Goal: Information Seeking & Learning: Learn about a topic

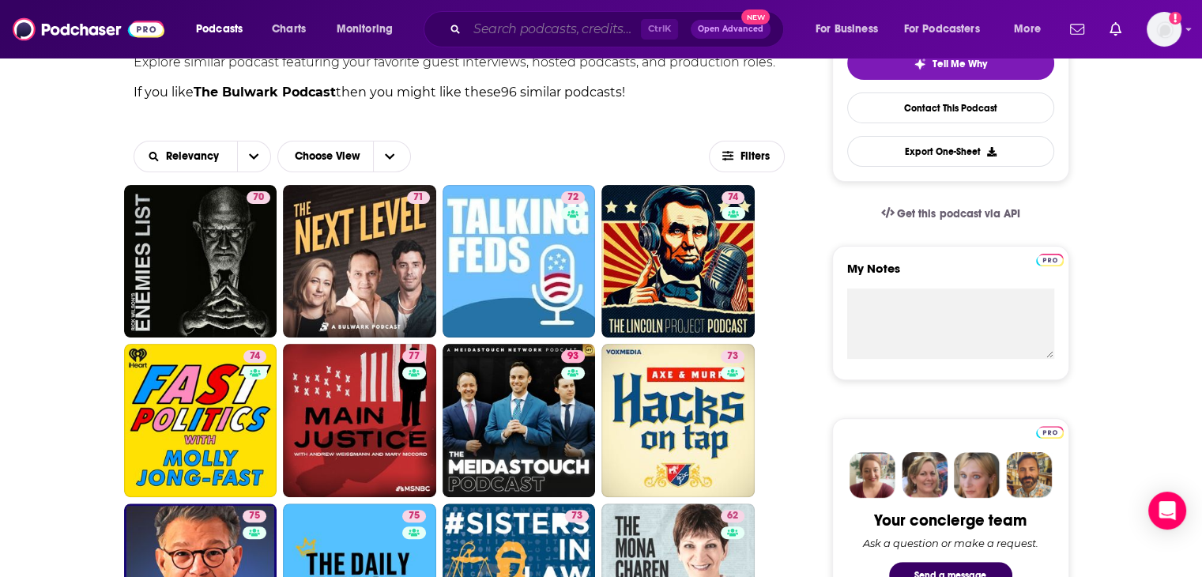
click at [520, 26] on input "Search podcasts, credits, & more..." at bounding box center [554, 29] width 174 height 25
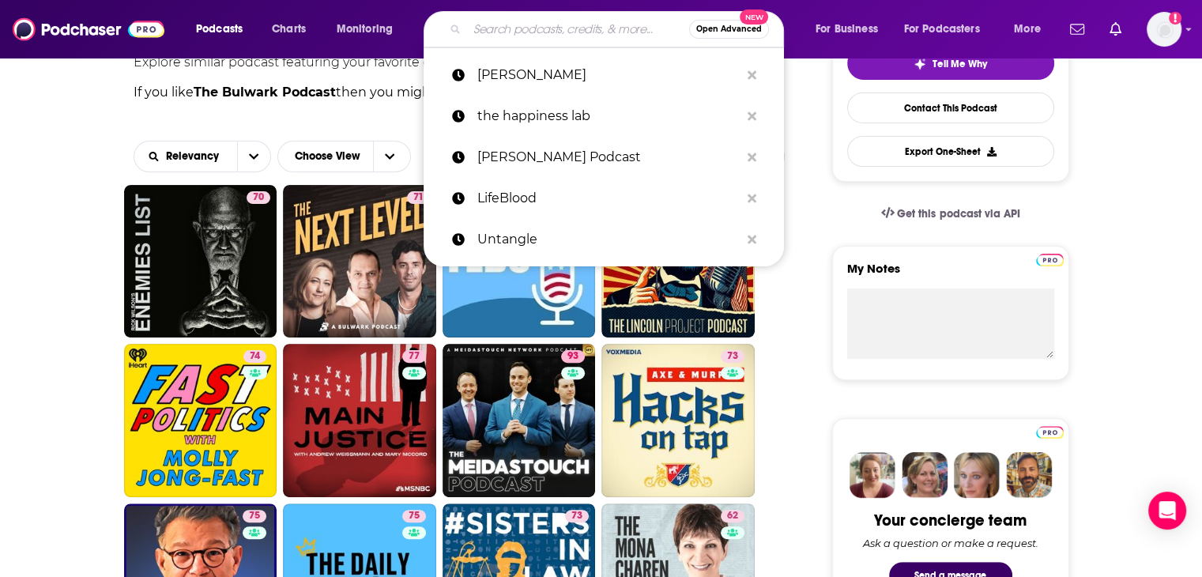
scroll to position [395, 0]
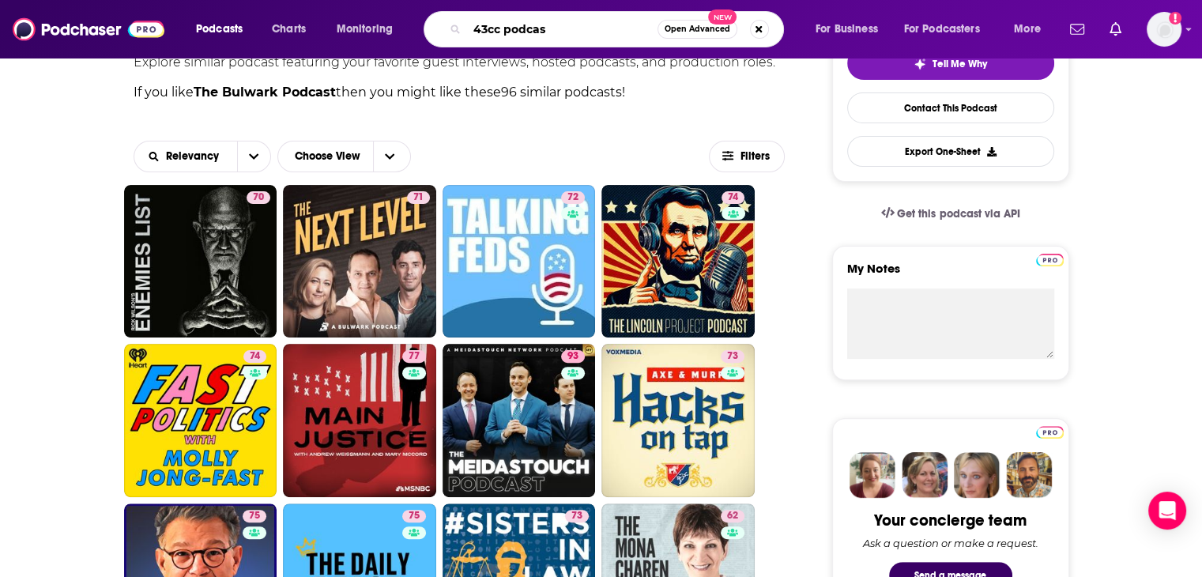
type input "43cc podcast"
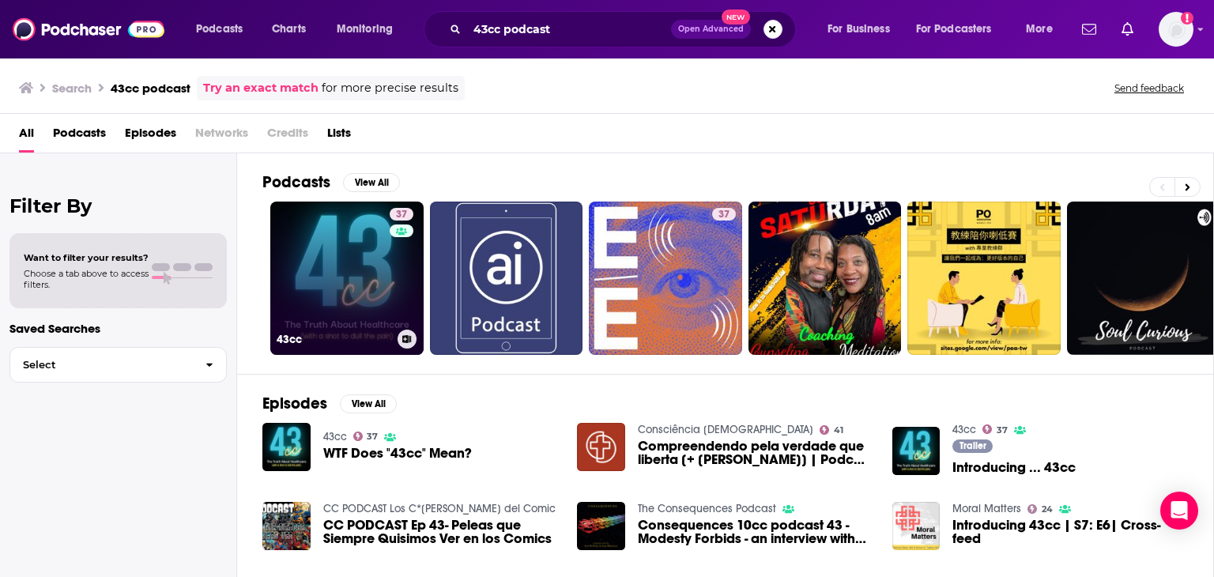
click at [353, 288] on link "37 43cc" at bounding box center [346, 278] width 153 height 153
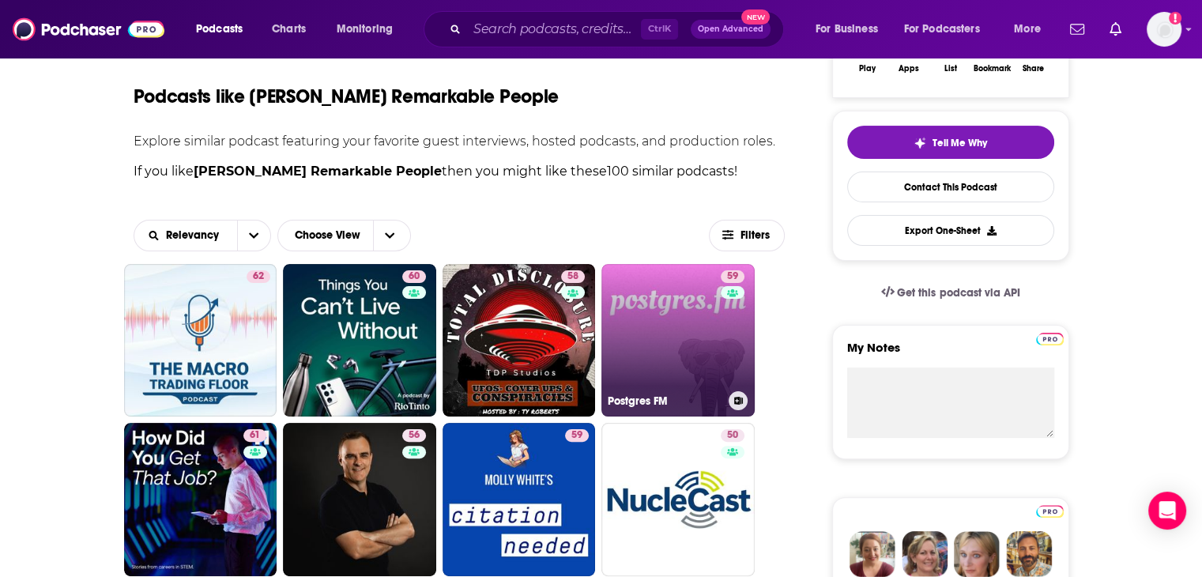
click at [658, 353] on link "59 Postgres FM" at bounding box center [677, 340] width 153 height 153
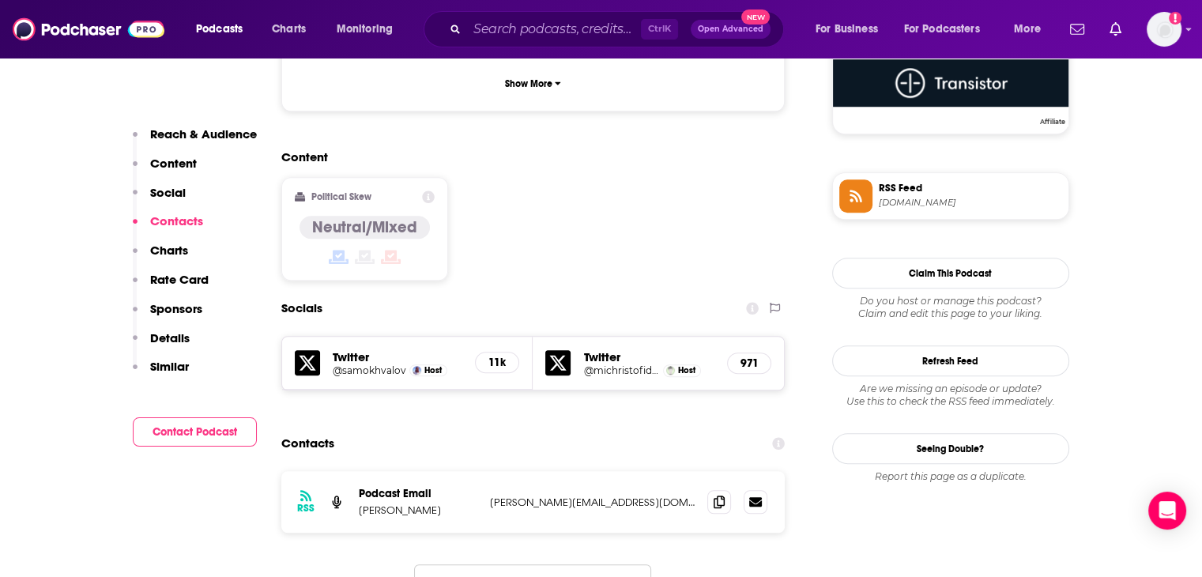
scroll to position [1185, 0]
